Goal: Transaction & Acquisition: Purchase product/service

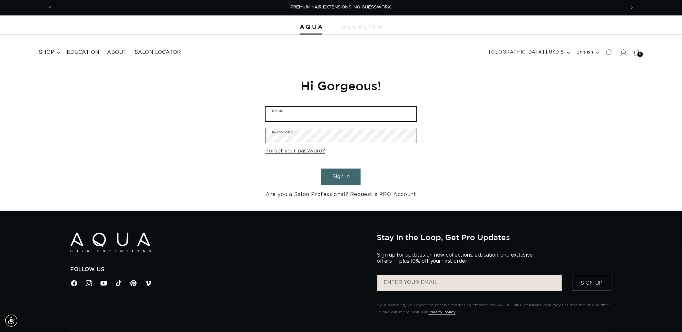
type input "graphics@pabeauty.com"
click at [340, 178] on button "Sign in" at bounding box center [340, 176] width 39 height 16
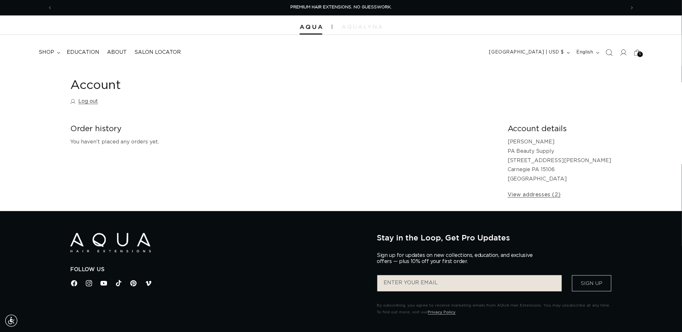
click at [613, 52] on span "Search" at bounding box center [609, 52] width 14 height 14
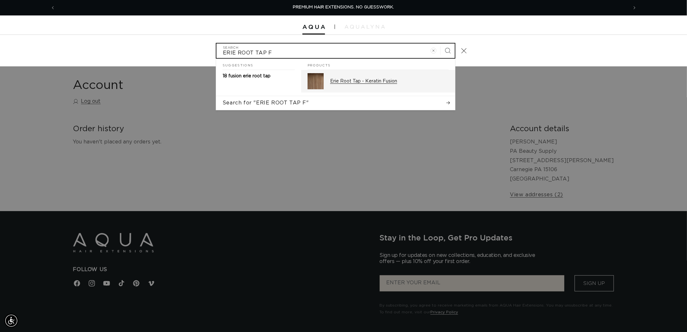
type input "ERIE ROOT TAP F"
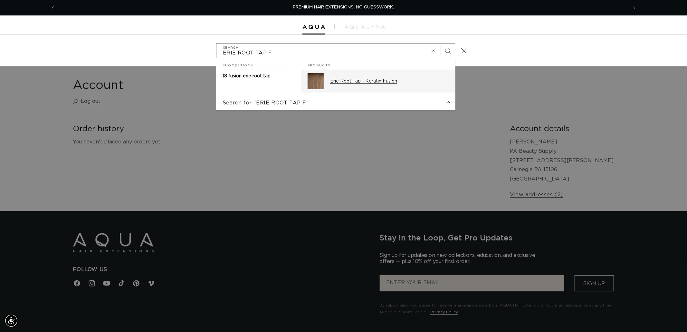
click at [381, 82] on p "Erie Root Tap - Keratin Fusion" at bounding box center [389, 81] width 119 height 6
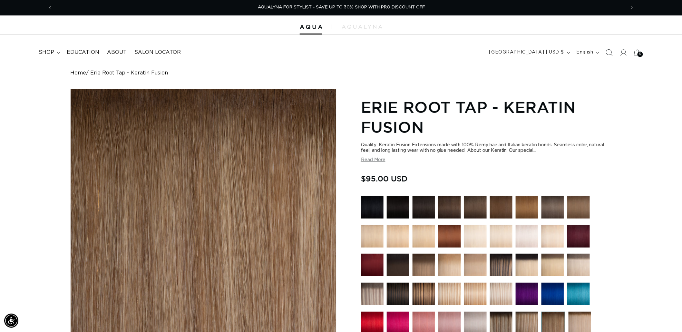
click at [606, 53] on icon "Search" at bounding box center [608, 52] width 7 height 7
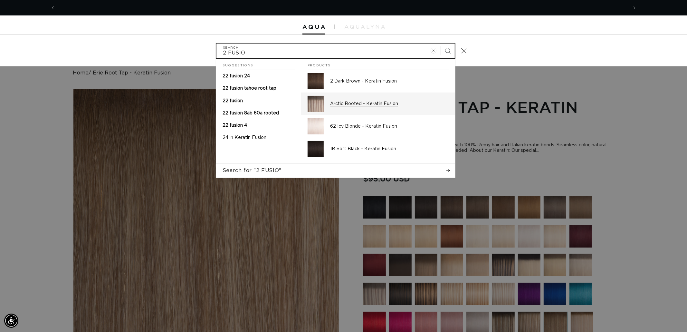
scroll to position [0, 572]
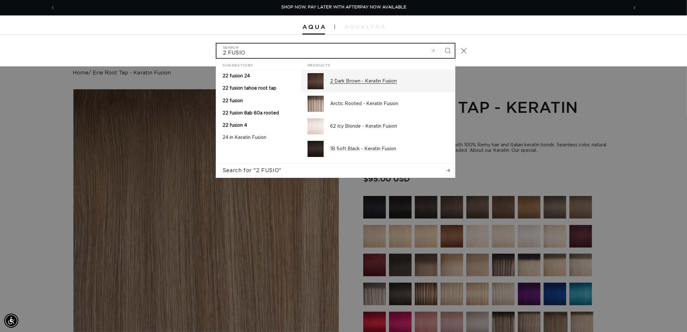
type input "2 FUSIO"
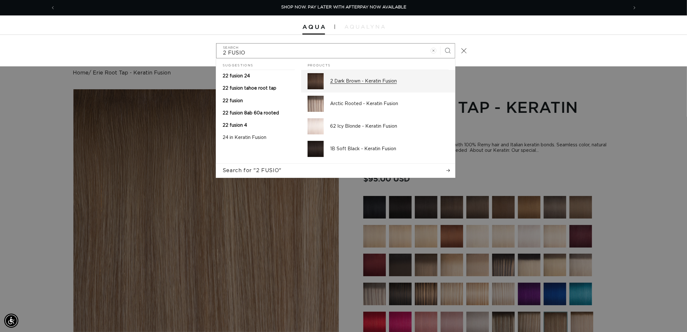
click at [366, 83] on p "2 Dark Brown - Keratin Fusion" at bounding box center [389, 81] width 119 height 6
